Goal: Navigation & Orientation: Find specific page/section

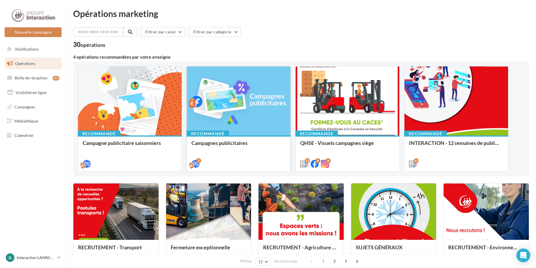
click at [243, 96] on div at bounding box center [239, 102] width 104 height 70
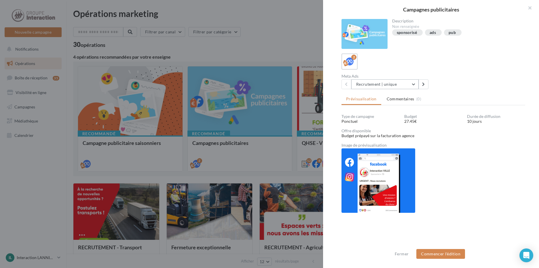
click at [406, 84] on button "Recrutement | unique" at bounding box center [384, 85] width 67 height 10
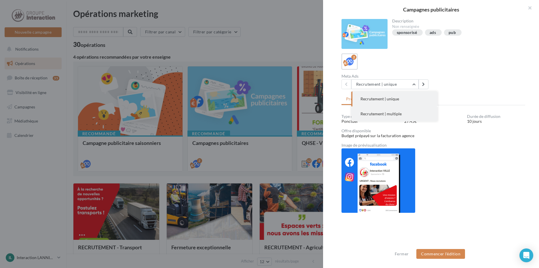
click at [403, 113] on button "Recrutement | multiple" at bounding box center [394, 114] width 86 height 15
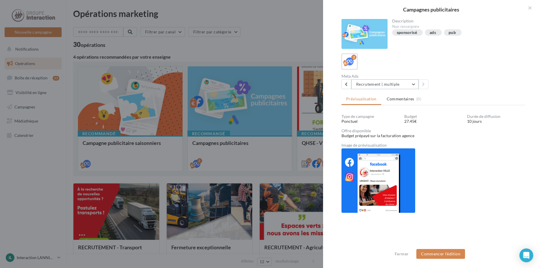
click at [399, 86] on button "Recrutement | multiple" at bounding box center [384, 85] width 67 height 10
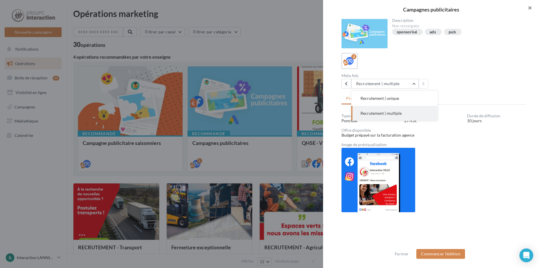
click at [534, 11] on button "button" at bounding box center [527, 8] width 23 height 17
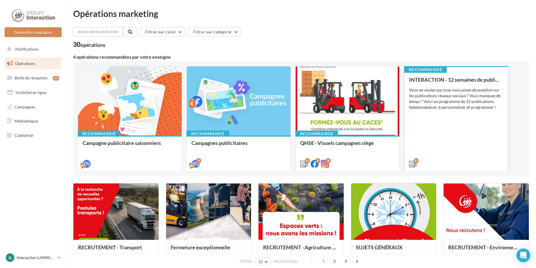
click at [437, 105] on div "Vous ne voulez pas trop vous posez de question sur les publications réseaux soc…" at bounding box center [456, 98] width 94 height 23
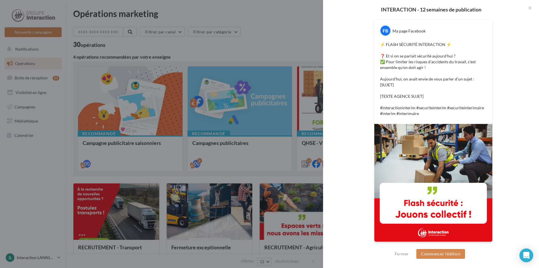
scroll to position [0, 0]
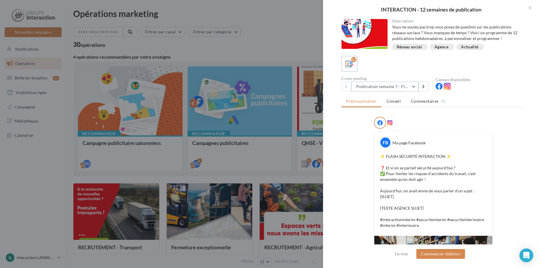
click at [409, 84] on button "Publication semaine 7 - Flash sécurité" at bounding box center [384, 87] width 67 height 10
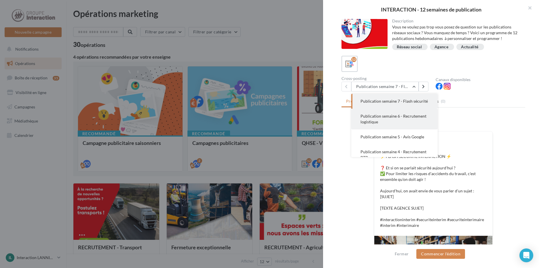
click at [406, 130] on button "Publication semaine 6 - Recrutement logistique" at bounding box center [394, 119] width 86 height 21
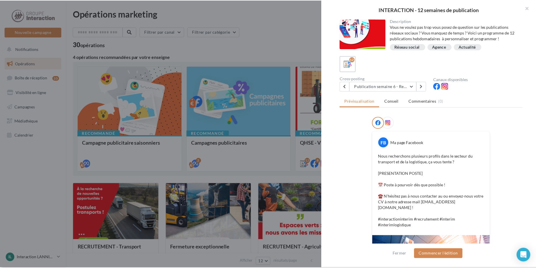
scroll to position [101, 0]
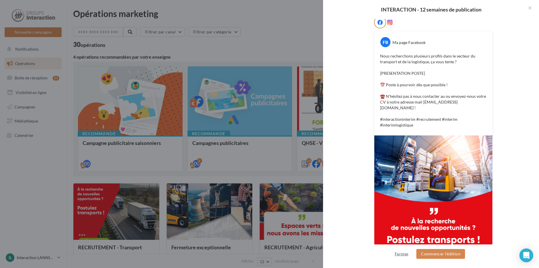
click at [403, 251] on button "Fermer" at bounding box center [402, 254] width 18 height 7
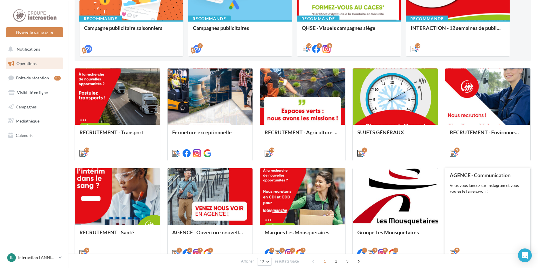
scroll to position [144, 0]
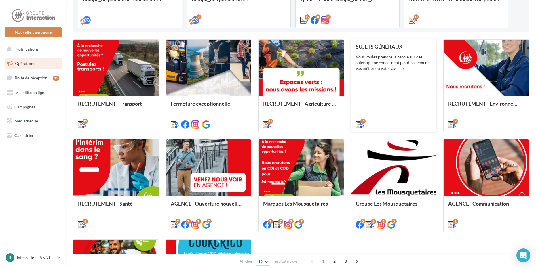
click at [374, 92] on div "SUJETS GÉNÉRAUX Vous voulez prendre la parole sur des sujets qui ne concernent …" at bounding box center [394, 86] width 76 height 84
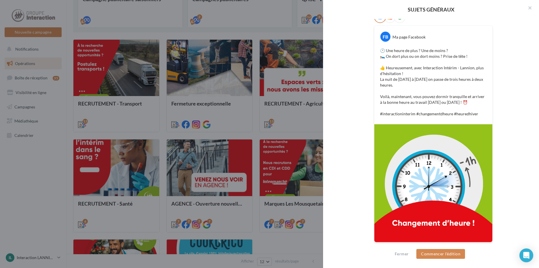
scroll to position [58, 0]
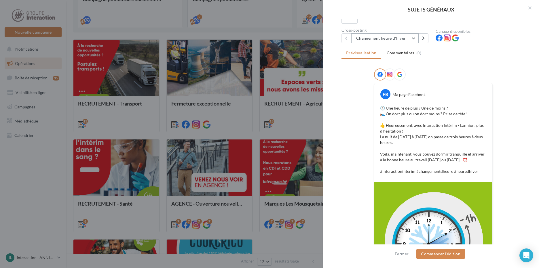
click at [398, 39] on button "Changement heure d'hiver" at bounding box center [384, 38] width 67 height 10
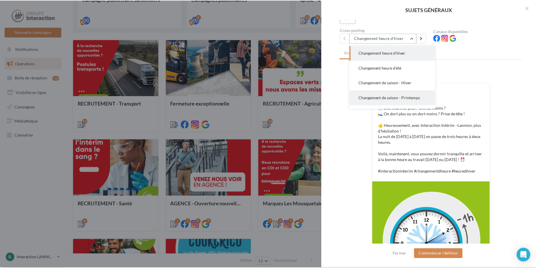
scroll to position [41, 0]
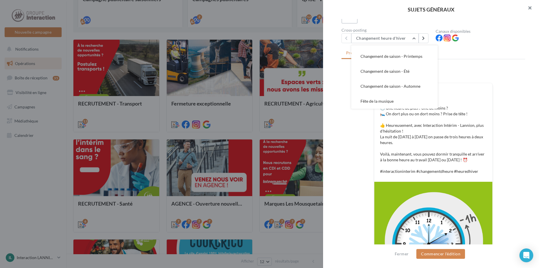
click at [532, 8] on button "button" at bounding box center [527, 8] width 23 height 17
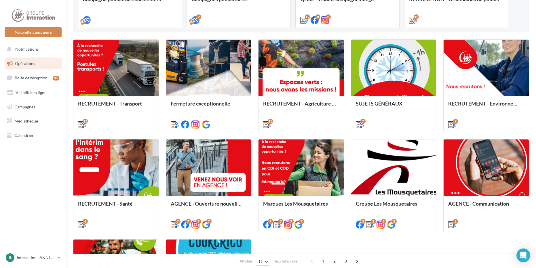
scroll to position [115, 0]
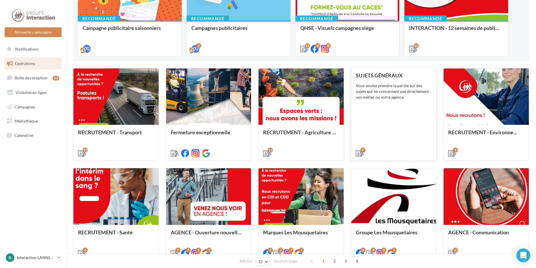
click at [421, 108] on div "SUJETS GÉNÉRAUX Vous voulez prendre la parole sur des sujets qui ne concernent …" at bounding box center [394, 115] width 76 height 84
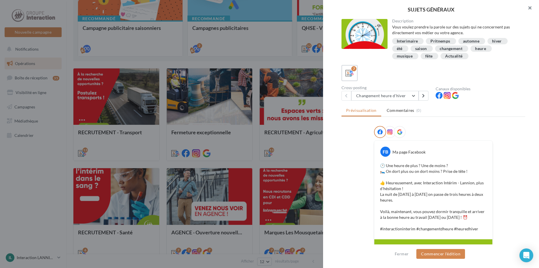
click at [529, 8] on button "button" at bounding box center [527, 8] width 23 height 17
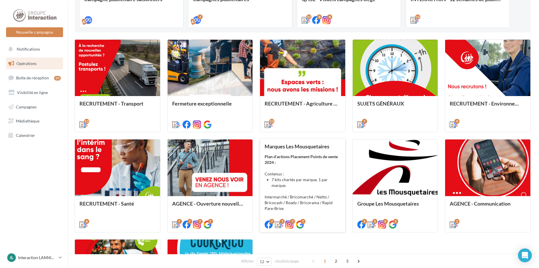
scroll to position [173, 0]
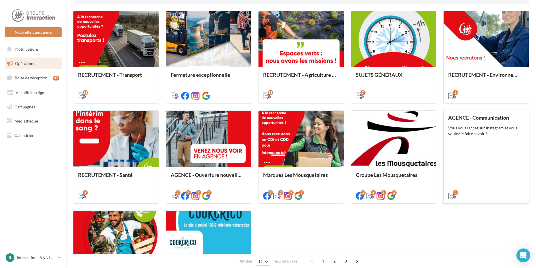
click at [466, 130] on div "Vous vous lancez sur Instagram et vous voulez le faire savoir !" at bounding box center [487, 131] width 76 height 12
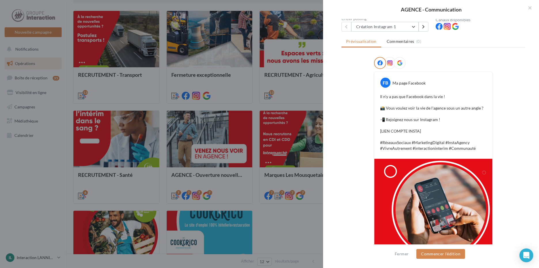
scroll to position [29, 0]
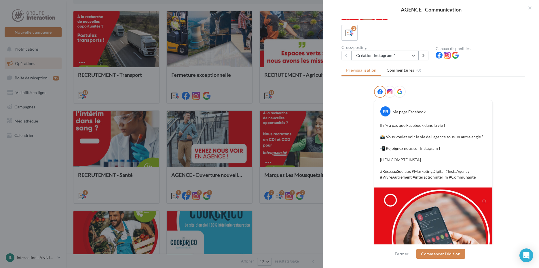
click at [415, 60] on button "Création Instagram 1" at bounding box center [384, 56] width 67 height 10
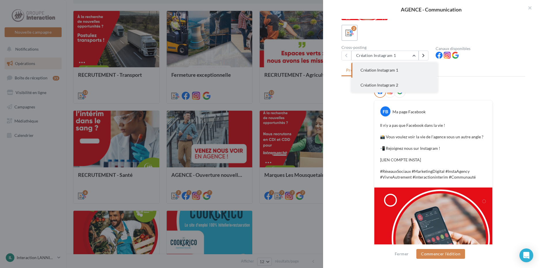
click at [413, 84] on button "Création Instagram 2" at bounding box center [394, 85] width 86 height 15
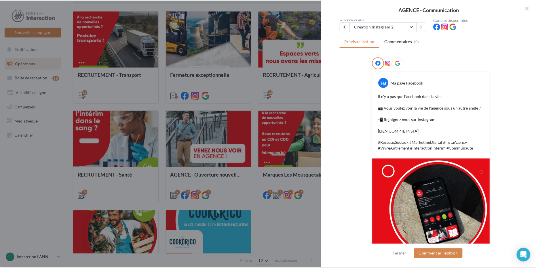
scroll to position [0, 0]
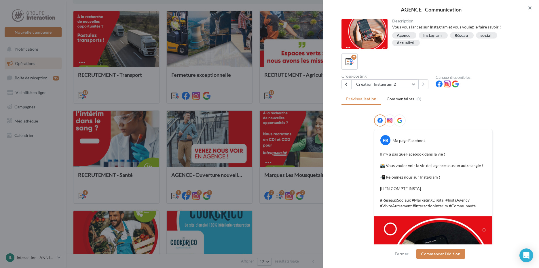
click at [528, 10] on button "button" at bounding box center [527, 8] width 23 height 17
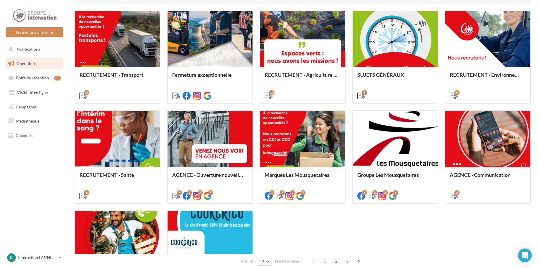
scroll to position [115, 0]
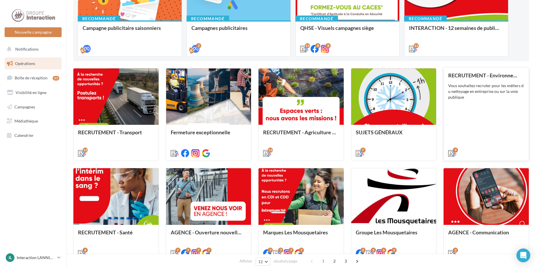
click at [483, 111] on div "RECRUTEMENT - Environnement Vous souhaitez recruter pour les métiers d u nettoy…" at bounding box center [487, 115] width 76 height 84
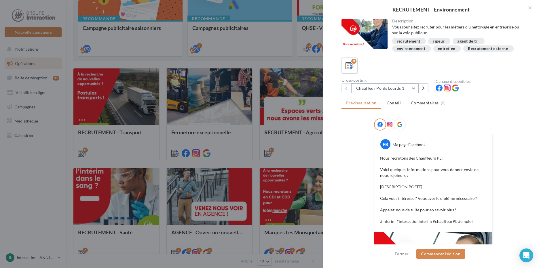
click at [417, 93] on button "Chauffeur Poids Lourds 1" at bounding box center [384, 89] width 67 height 10
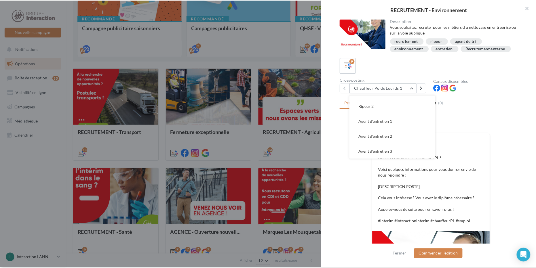
scroll to position [58, 0]
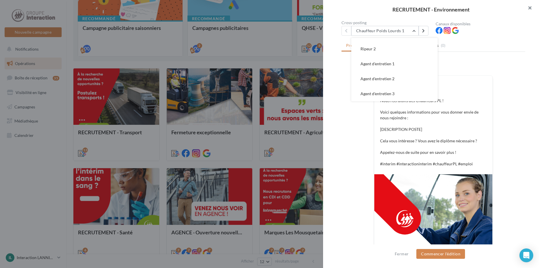
click at [532, 6] on button "button" at bounding box center [527, 8] width 23 height 17
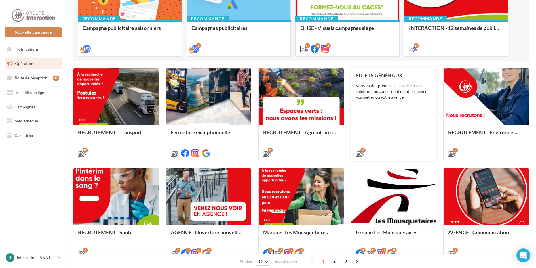
click at [394, 100] on div "Vous voulez prendre la parole sur des sujets qui ne concernent pas directement …" at bounding box center [394, 91] width 76 height 17
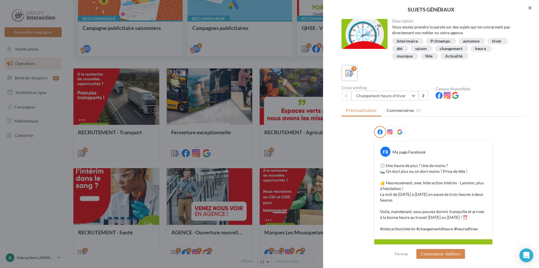
click at [532, 4] on button "button" at bounding box center [527, 8] width 23 height 17
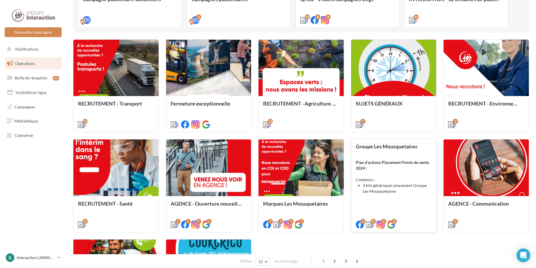
scroll to position [173, 0]
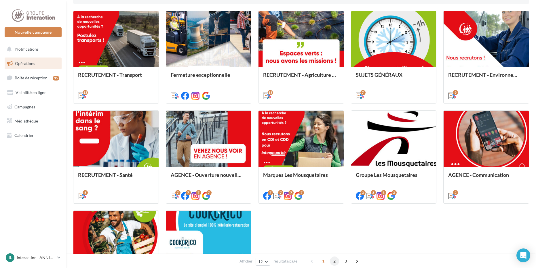
click at [336, 261] on span "2" at bounding box center [334, 261] width 9 height 9
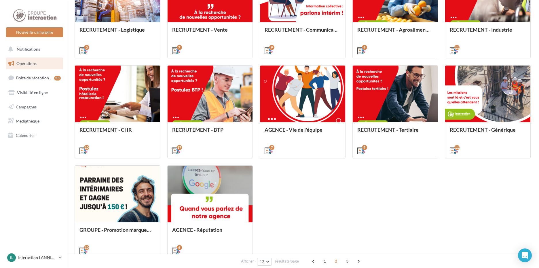
scroll to position [189, 0]
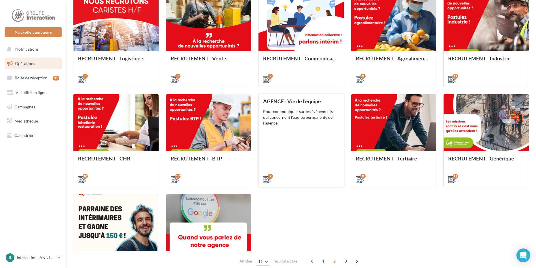
click at [283, 122] on div "Pour communiquer sur les événements qui concernent l'équipe permanente de l'age…" at bounding box center [301, 117] width 76 height 17
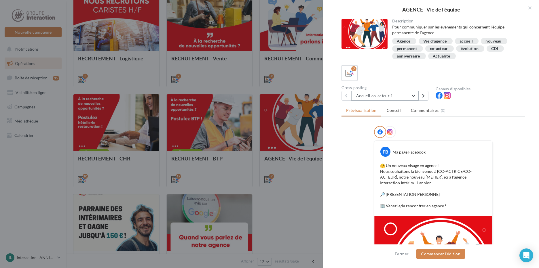
click at [409, 97] on button "Accueil co-acteur 1" at bounding box center [384, 96] width 67 height 10
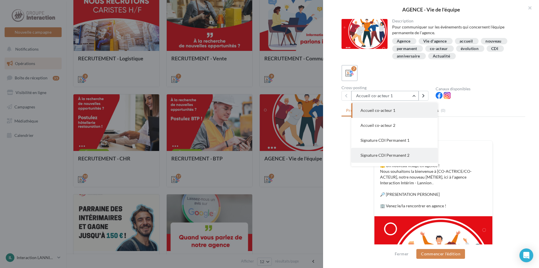
scroll to position [41, 0]
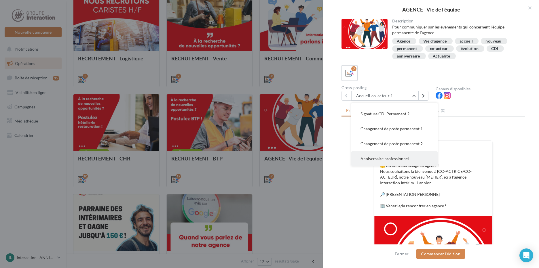
click at [409, 157] on button "Anniversaire professionnel" at bounding box center [394, 159] width 86 height 15
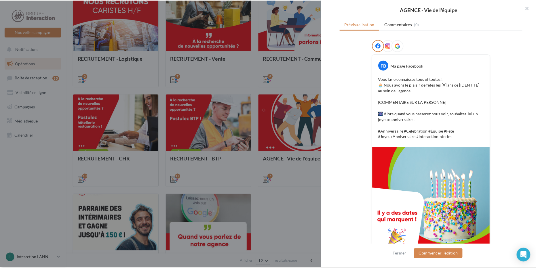
scroll to position [110, 0]
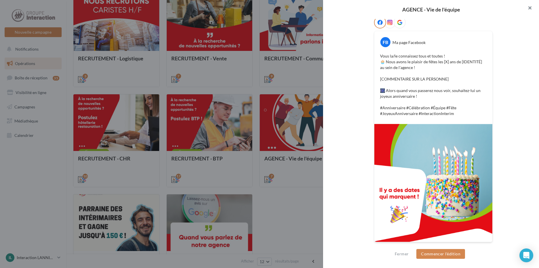
click at [530, 10] on button "button" at bounding box center [527, 8] width 23 height 17
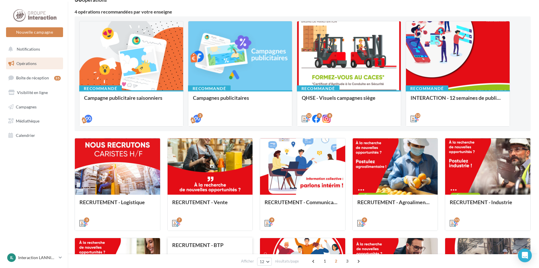
scroll to position [0, 0]
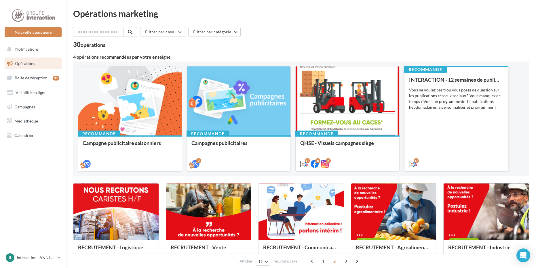
click at [463, 107] on div "Vous ne voulez pas trop vous posez de question sur les publications réseaux soc…" at bounding box center [456, 98] width 94 height 23
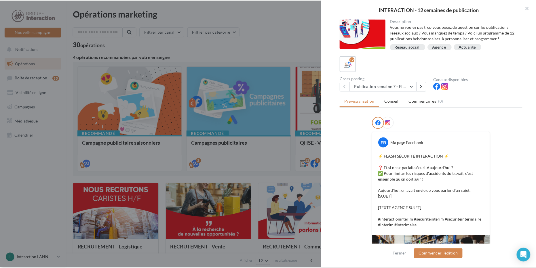
scroll to position [86, 0]
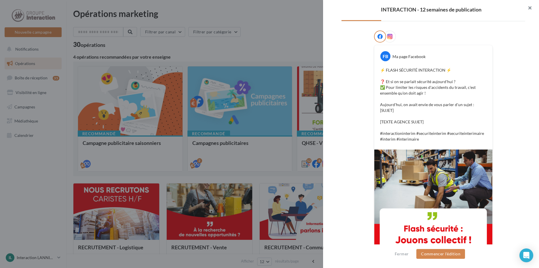
click at [532, 9] on button "button" at bounding box center [527, 8] width 23 height 17
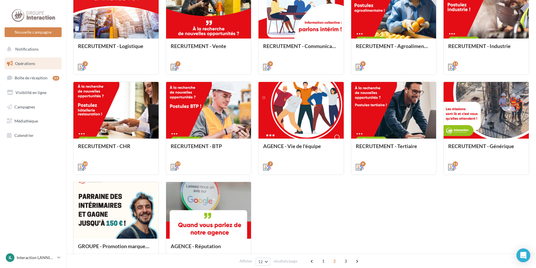
scroll to position [256, 0]
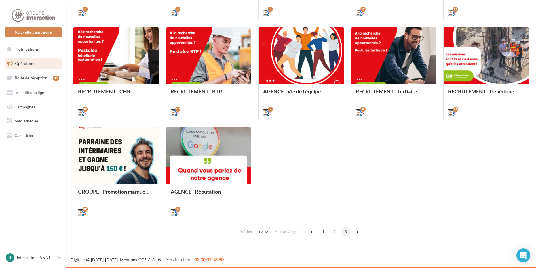
click at [349, 233] on span "3" at bounding box center [345, 232] width 9 height 9
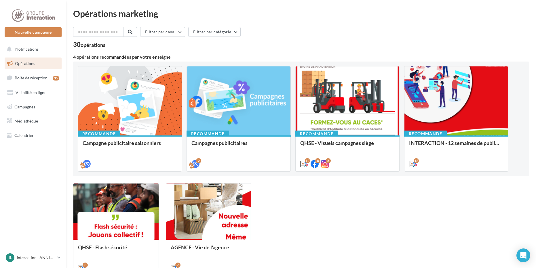
scroll to position [56, 0]
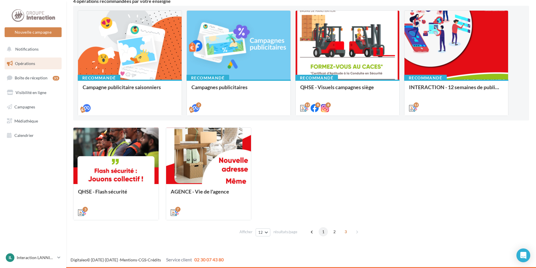
click at [320, 231] on span "1" at bounding box center [323, 232] width 9 height 9
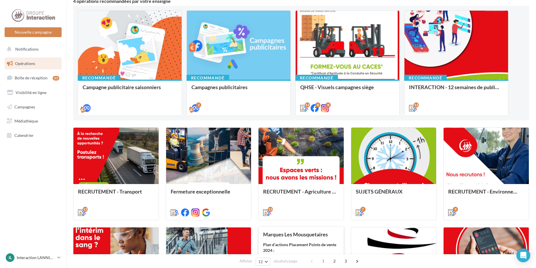
scroll to position [114, 0]
